Goal: Transaction & Acquisition: Purchase product/service

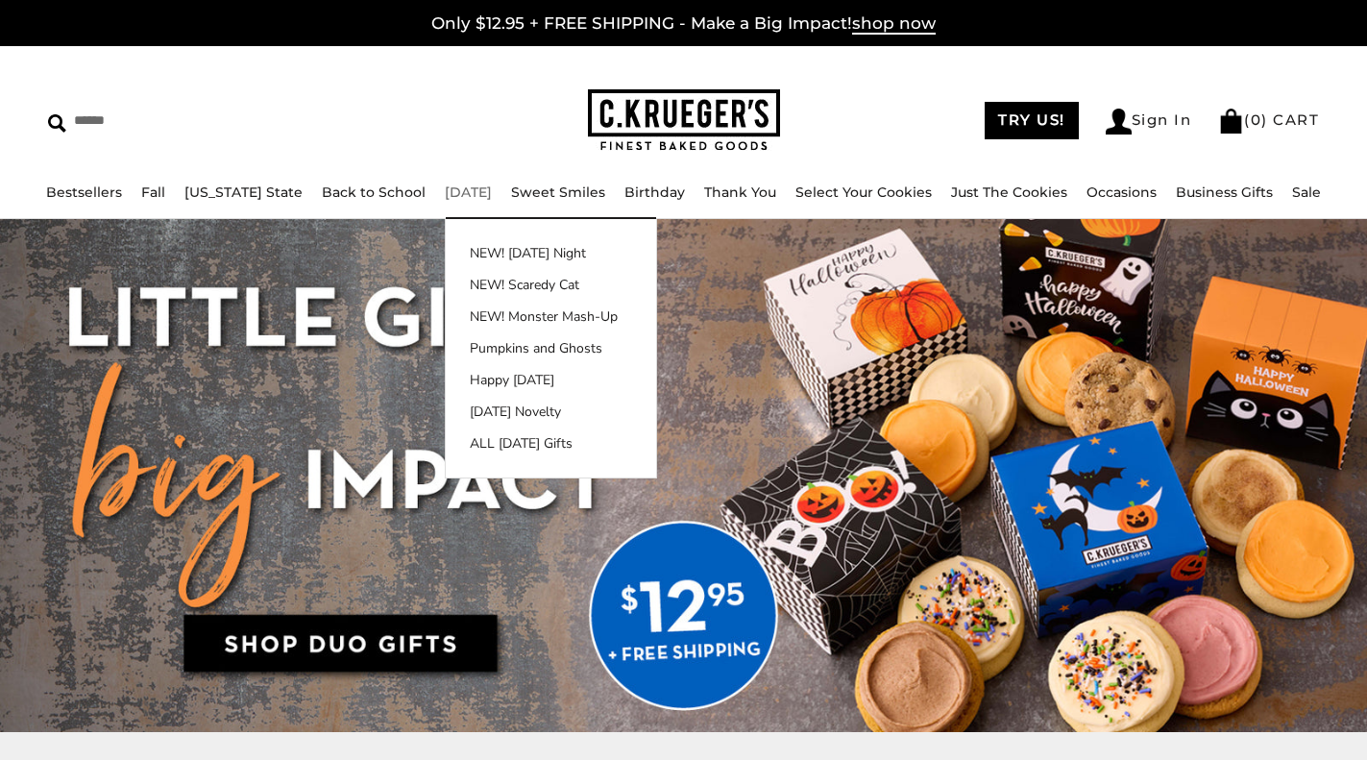
click at [472, 191] on link "[DATE]" at bounding box center [468, 191] width 47 height 17
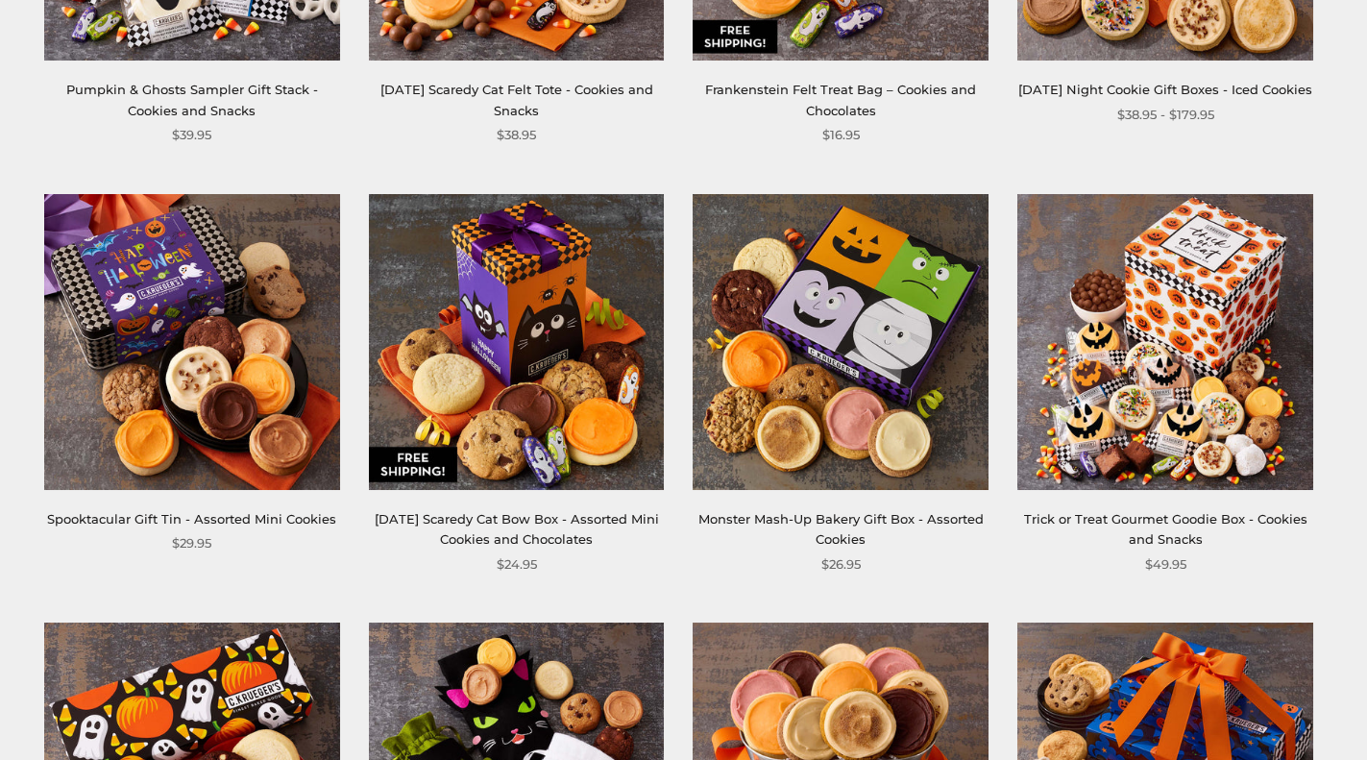
scroll to position [2401, 0]
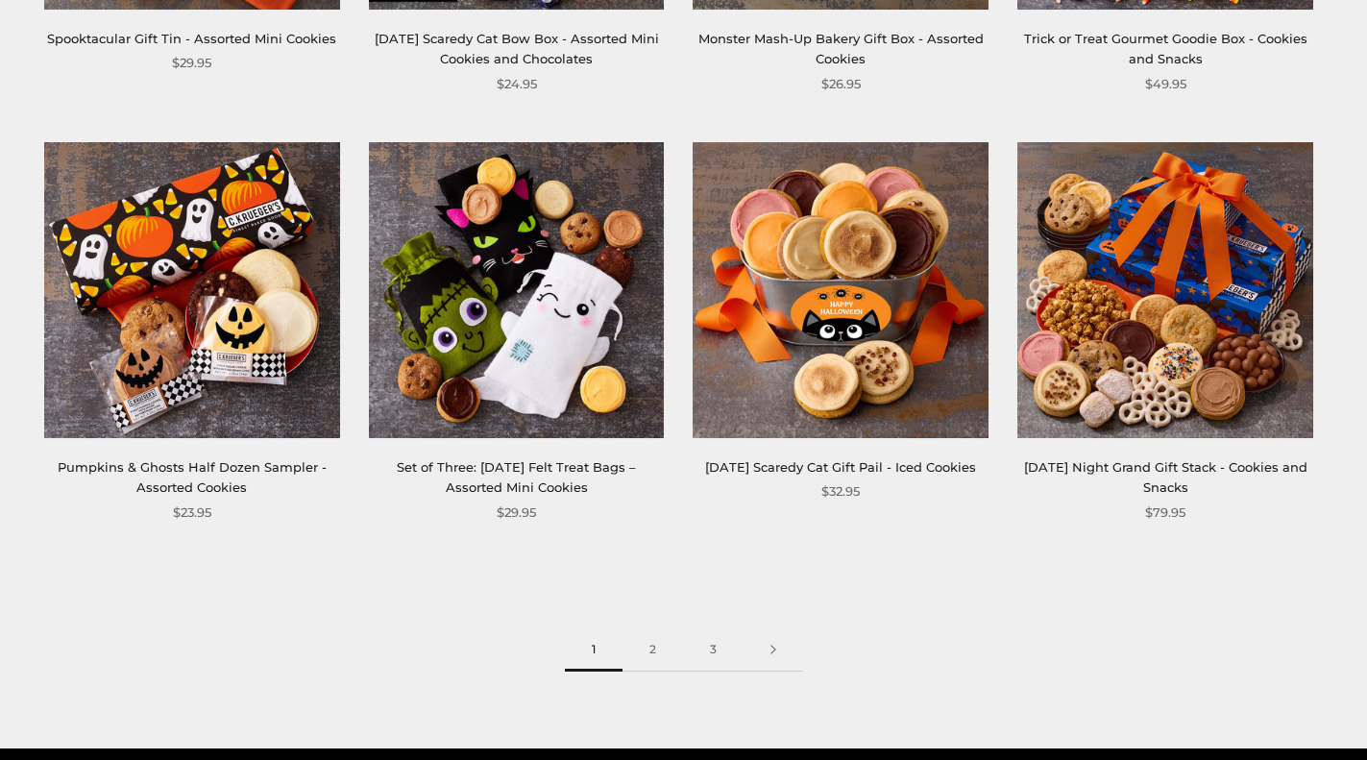
drag, startPoint x: 650, startPoint y: 649, endPoint x: 802, endPoint y: 585, distance: 164.8
click at [650, 648] on link "2" at bounding box center [652, 649] width 61 height 43
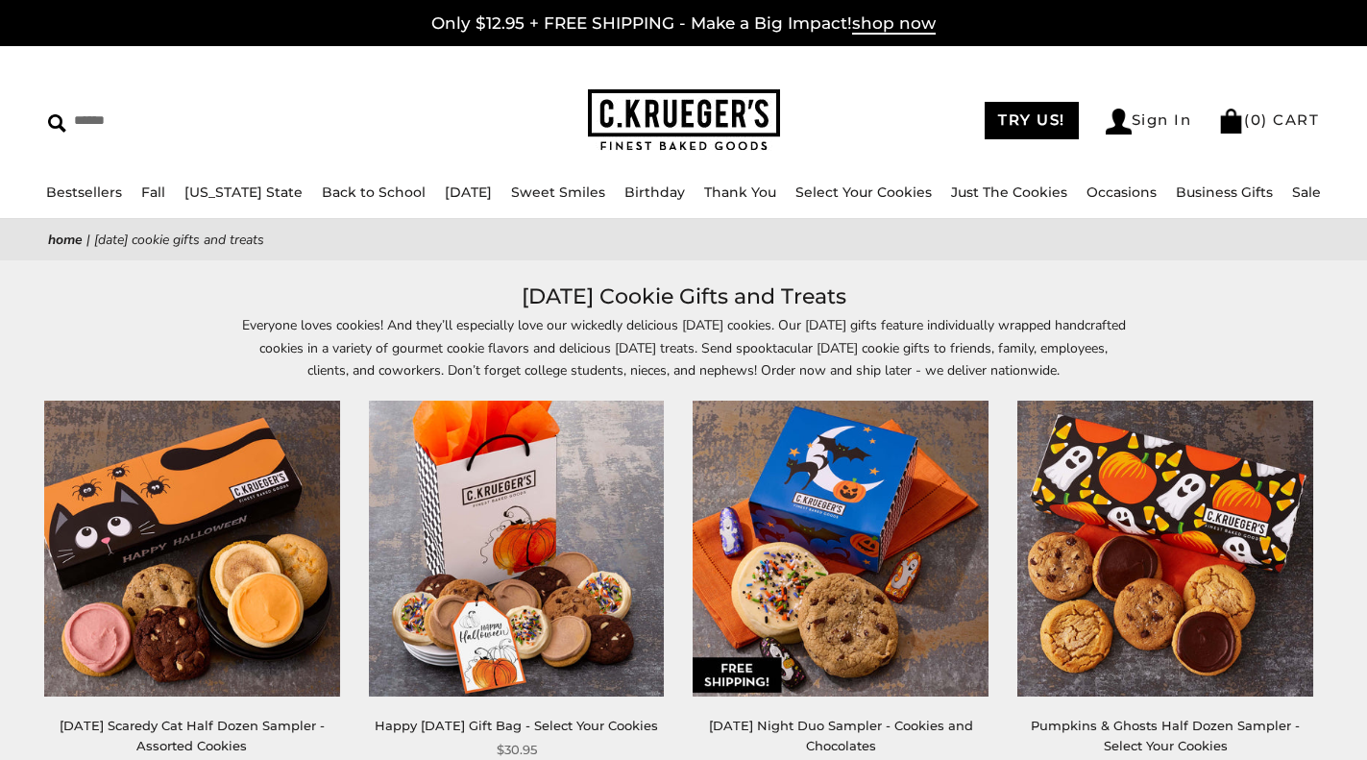
click at [697, 88] on div "****** TRY US! Sign In ( 0 ) CART ( 0 ) CART Bestsellers Fall NEW! Cozy Autumn …" at bounding box center [683, 132] width 1367 height 173
click at [695, 116] on img at bounding box center [684, 120] width 192 height 62
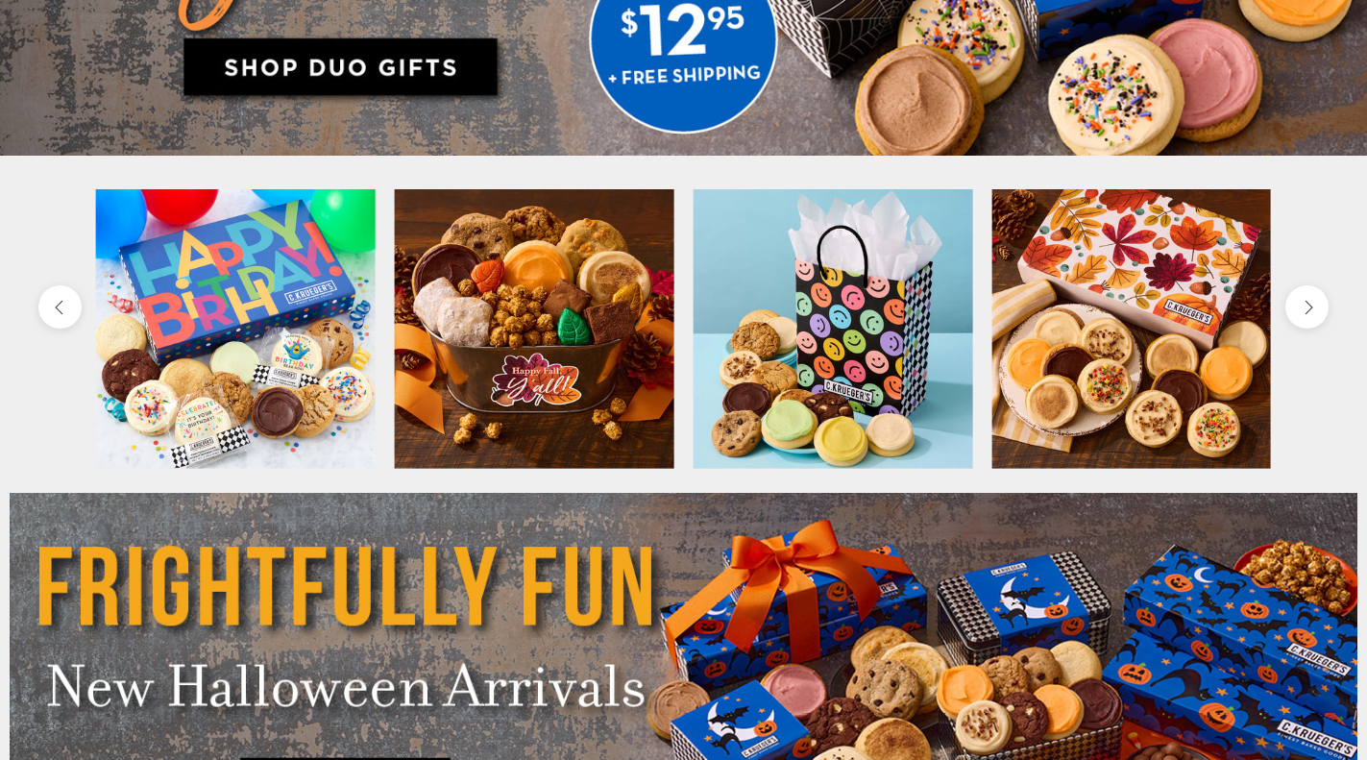
scroll to position [768, 0]
